Goal: Task Accomplishment & Management: Use online tool/utility

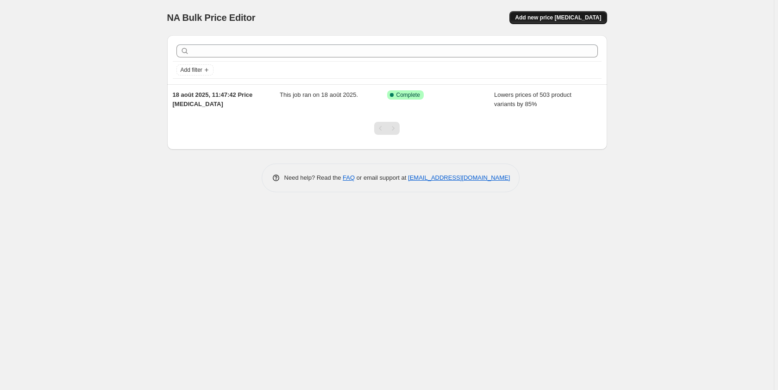
click at [572, 14] on span "Add new price [MEDICAL_DATA]" at bounding box center [558, 17] width 86 height 7
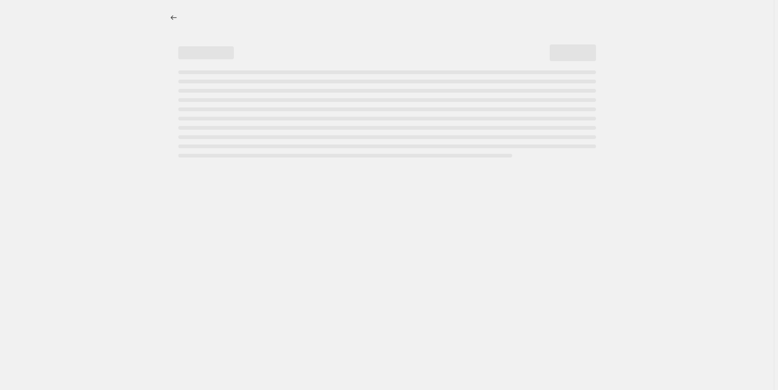
select select "percentage"
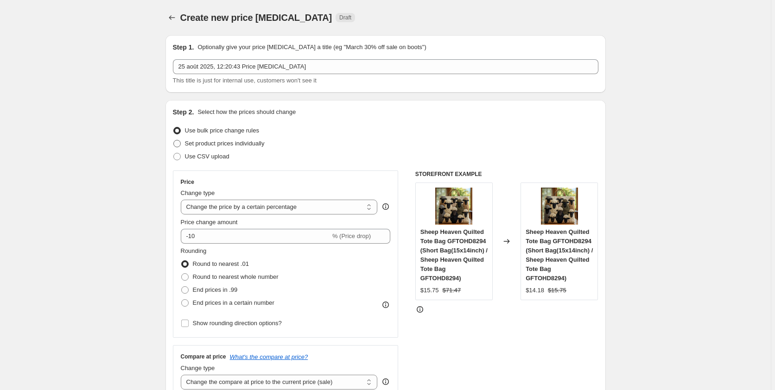
click at [208, 162] on ul "Use bulk price change rules Set product prices individually Use CSV upload" at bounding box center [385, 143] width 425 height 39
click at [194, 146] on span "Set product prices individually" at bounding box center [225, 143] width 80 height 7
click at [174, 140] on input "Set product prices individually" at bounding box center [173, 140] width 0 height 0
radio input "true"
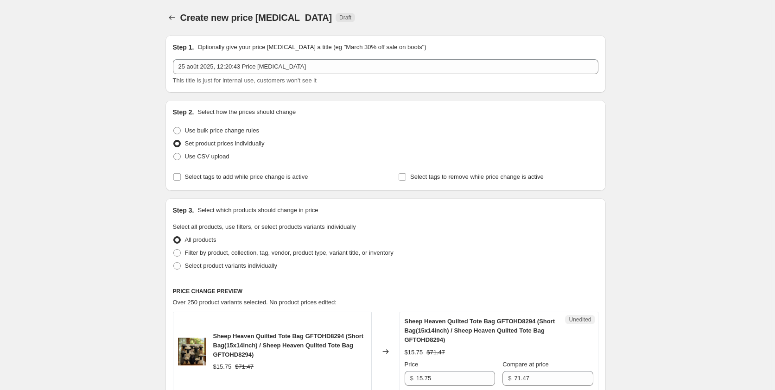
scroll to position [117, 0]
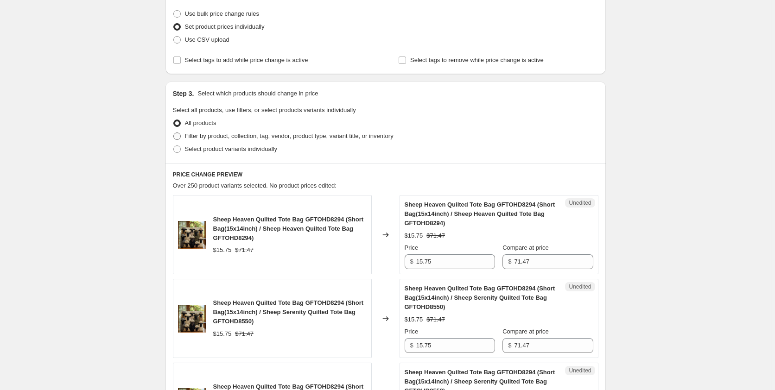
click at [208, 136] on span "Filter by product, collection, tag, vendor, product type, variant title, or inv…" at bounding box center [289, 135] width 208 height 7
click at [174, 133] on input "Filter by product, collection, tag, vendor, product type, variant title, or inv…" at bounding box center [173, 132] width 0 height 0
radio input "true"
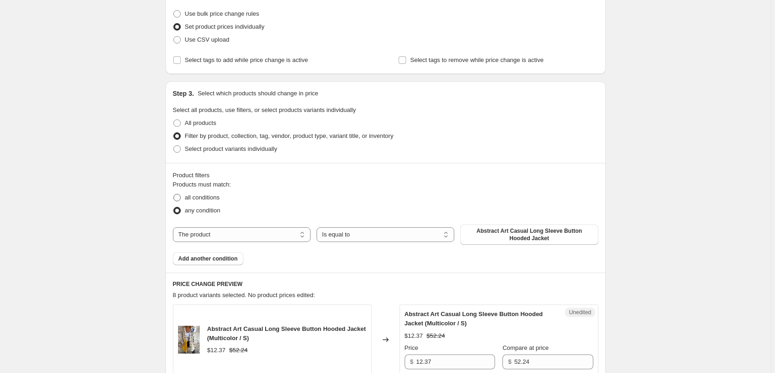
click at [196, 214] on ul "all conditions any condition" at bounding box center [385, 204] width 425 height 26
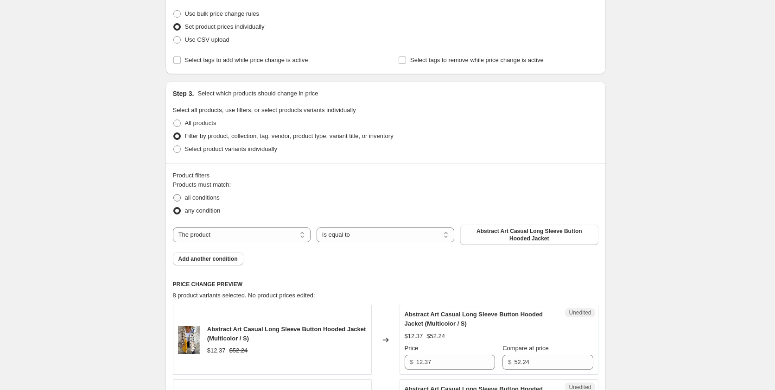
click at [205, 198] on span "all conditions" at bounding box center [202, 197] width 35 height 7
click at [174, 195] on input "all conditions" at bounding box center [173, 194] width 0 height 0
radio input "true"
click at [173, 227] on select "The product The product's collection The product's tag The product's vendor The…" at bounding box center [242, 234] width 138 height 15
select select "collection"
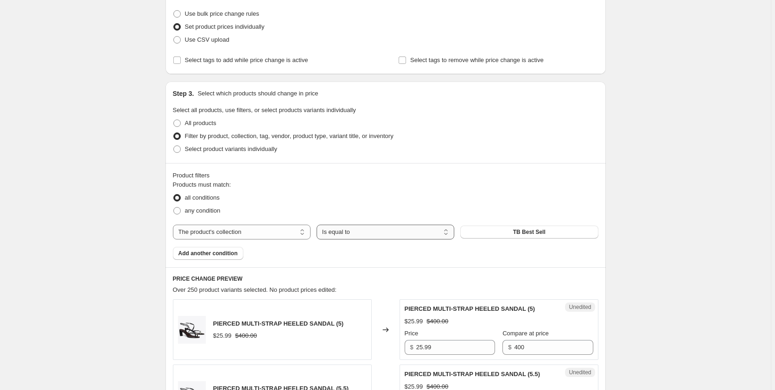
click at [316, 225] on select "Is equal to Is not equal to" at bounding box center [385, 232] width 138 height 15
click at [513, 231] on button "TB Best Sell" at bounding box center [529, 232] width 138 height 13
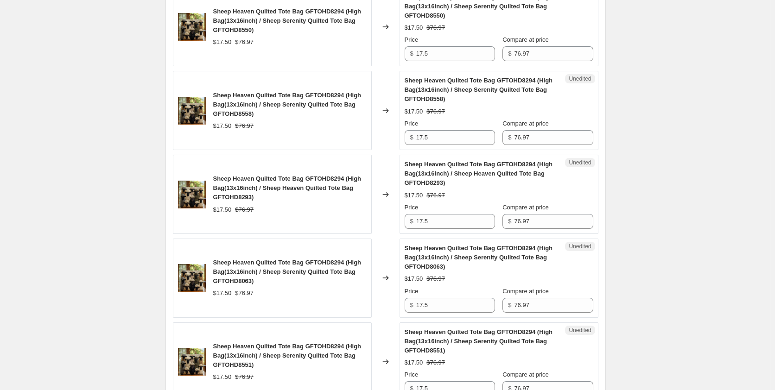
scroll to position [1868, 0]
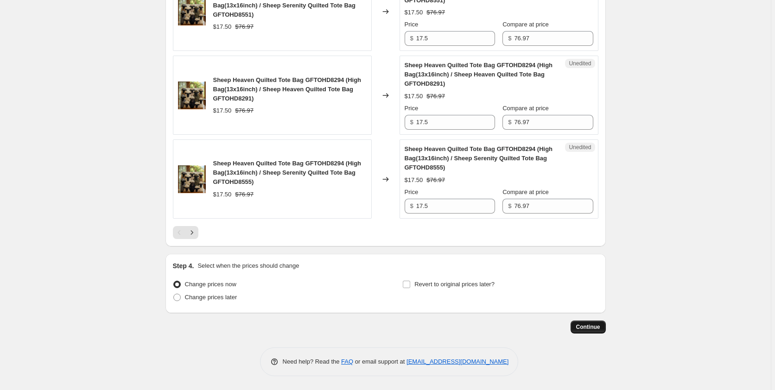
click at [593, 331] on span "Continue" at bounding box center [588, 326] width 24 height 7
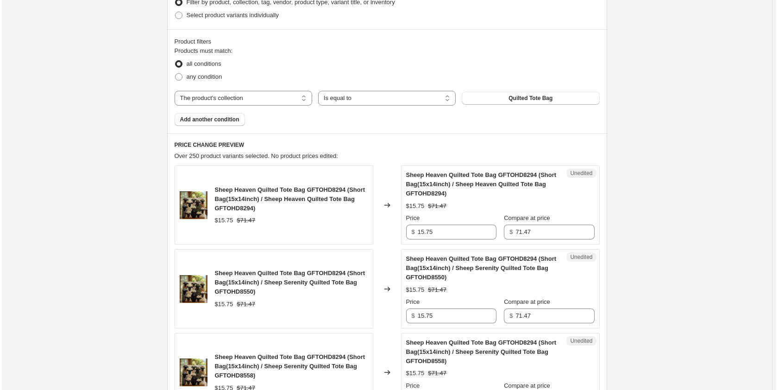
scroll to position [0, 0]
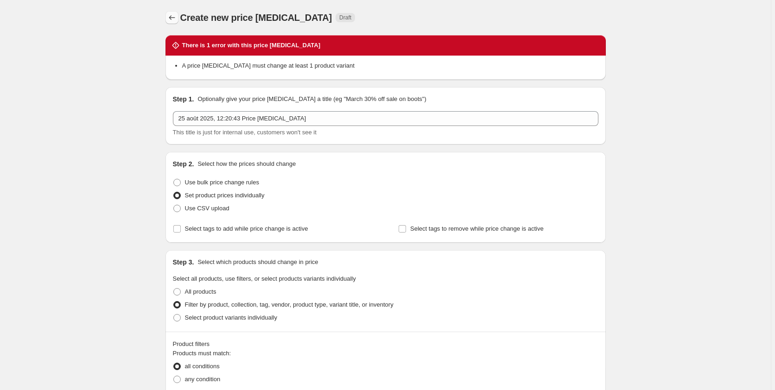
click at [172, 16] on icon "Price change jobs" at bounding box center [171, 17] width 9 height 9
